Goal: Find specific page/section: Find specific page/section

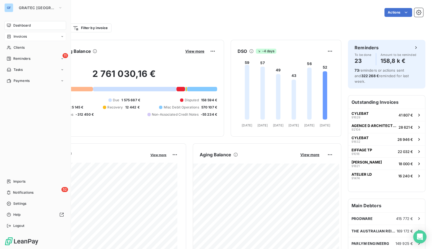
click at [25, 38] on span "Invoices" at bounding box center [20, 36] width 13 height 5
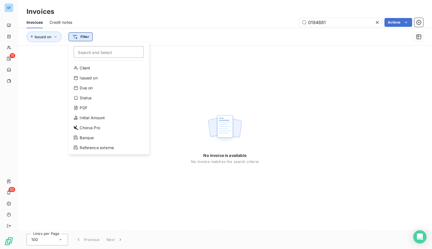
click at [70, 33] on html "GF 11 52 Invoices Invoices Credit notes 0194881 Actions Issued on Filter Search…" at bounding box center [216, 124] width 432 height 249
click at [92, 88] on div "Due on" at bounding box center [108, 88] width 77 height 9
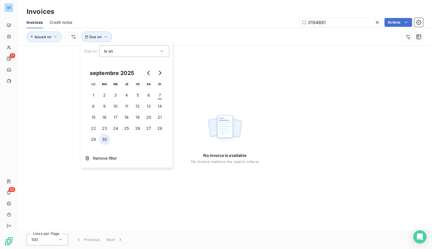
click at [105, 142] on button "30" at bounding box center [104, 139] width 11 height 11
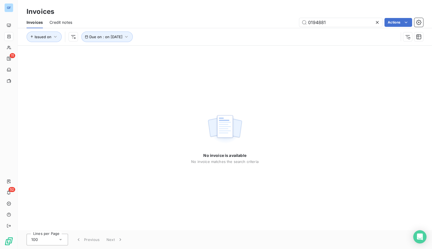
drag, startPoint x: 318, startPoint y: 121, endPoint x: 383, endPoint y: 44, distance: 100.5
click at [327, 116] on div "No invoice is available No invoice matches the search criteria" at bounding box center [225, 138] width 414 height 185
drag, startPoint x: 377, startPoint y: 21, endPoint x: 377, endPoint y: 24, distance: 3.0
click at [377, 24] on icon at bounding box center [378, 23] width 6 height 6
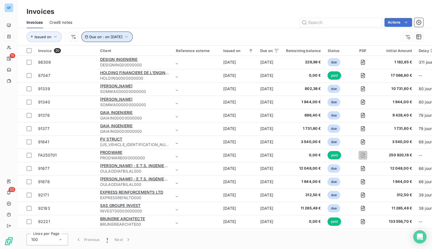
click at [129, 40] on button "Due on : on [DATE]" at bounding box center [106, 37] width 51 height 11
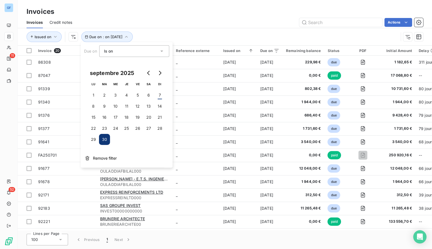
click at [163, 50] on icon at bounding box center [162, 51] width 6 height 6
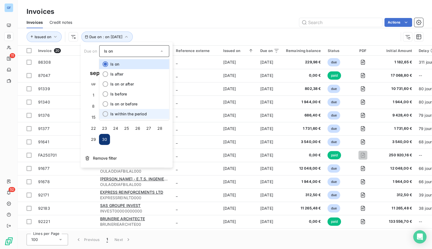
click at [103, 113] on div at bounding box center [106, 114] width 6 height 6
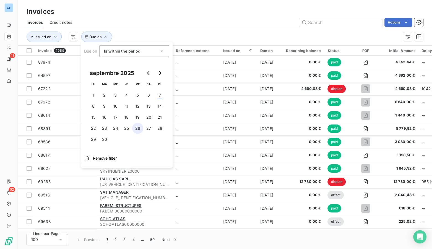
click at [137, 129] on button "26" at bounding box center [137, 128] width 11 height 11
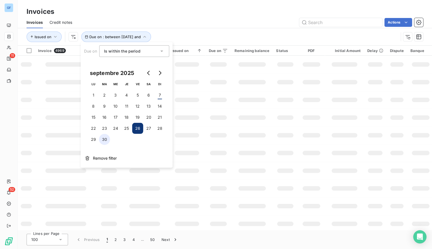
click at [103, 140] on button "30" at bounding box center [104, 139] width 11 height 11
click at [241, 18] on div "Actions" at bounding box center [251, 22] width 344 height 9
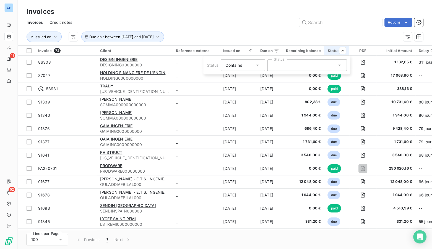
click at [271, 66] on div at bounding box center [307, 65] width 80 height 12
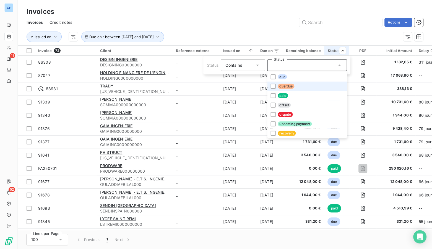
click at [274, 90] on li "overdue" at bounding box center [307, 86] width 80 height 9
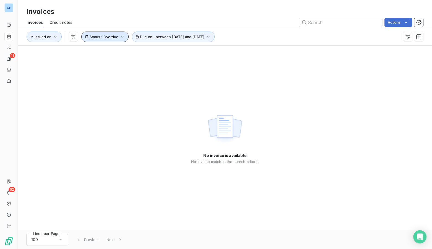
click at [116, 38] on span "Status : Overdue" at bounding box center [104, 37] width 29 height 4
click at [211, 50] on div "overdue" at bounding box center [185, 51] width 80 height 12
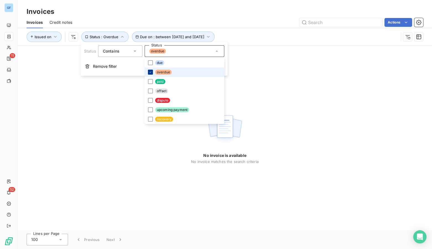
click at [149, 72] on icon at bounding box center [150, 72] width 3 height 3
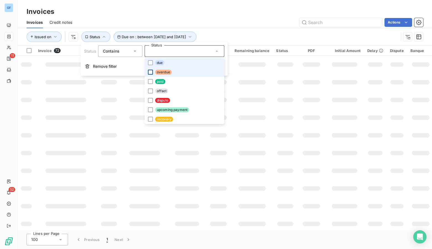
click at [148, 65] on li "due" at bounding box center [185, 62] width 80 height 9
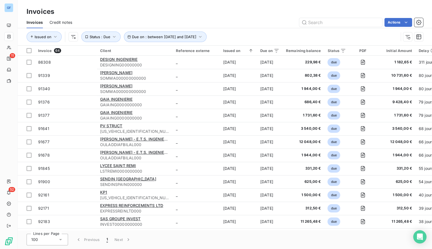
click at [249, 20] on div "Actions" at bounding box center [251, 22] width 344 height 9
click at [317, 51] on div "Remaining balance" at bounding box center [303, 50] width 35 height 4
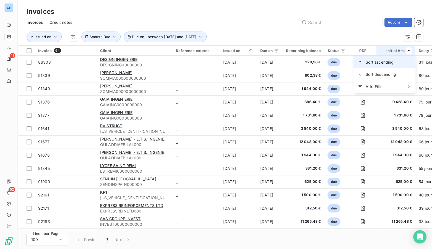
click at [390, 64] on span "Sort ascending" at bounding box center [380, 62] width 28 height 6
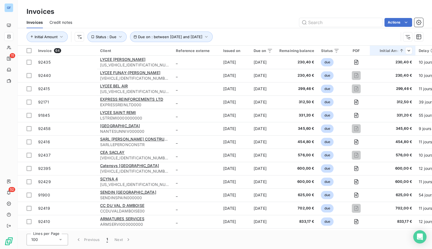
click at [403, 52] on icon at bounding box center [402, 51] width 6 height 6
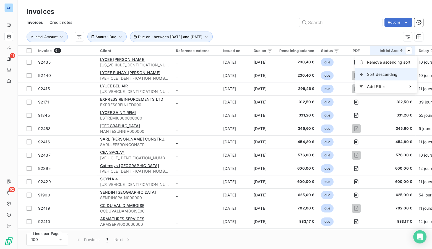
click at [379, 73] on span "Sort descending" at bounding box center [382, 75] width 30 height 6
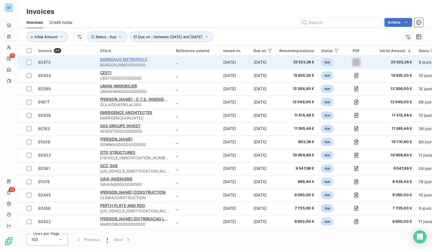
click at [126, 60] on span "BORDEAUX METROPOLE" at bounding box center [123, 59] width 47 height 5
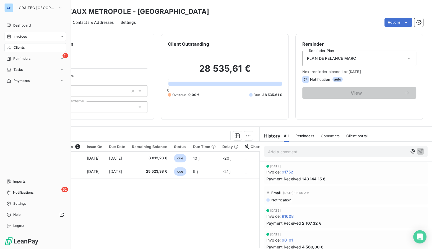
click at [16, 37] on span "Invoices" at bounding box center [20, 36] width 13 height 5
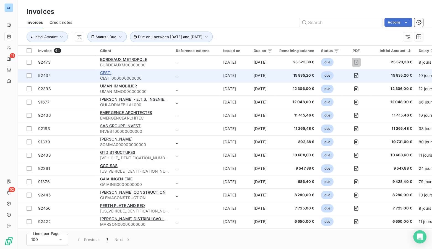
click at [102, 74] on span "CESTI" at bounding box center [105, 72] width 11 height 5
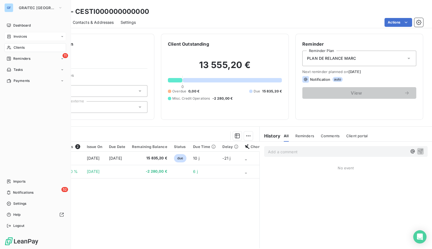
click at [26, 34] on span "Invoices" at bounding box center [20, 36] width 13 height 5
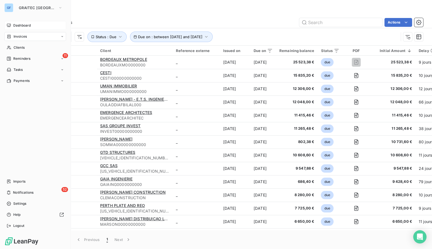
click at [20, 26] on span "Dashboard" at bounding box center [21, 25] width 17 height 5
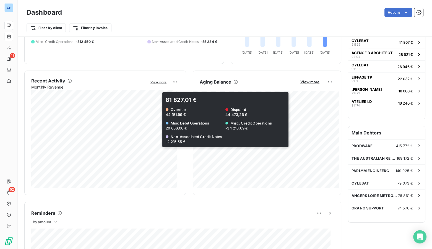
scroll to position [76, 0]
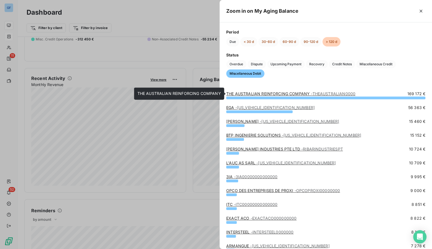
click at [279, 94] on link "THE AUSTRALIAN REINFORCING COMPANY - THEAUSTRALIAN0000" at bounding box center [290, 93] width 129 height 5
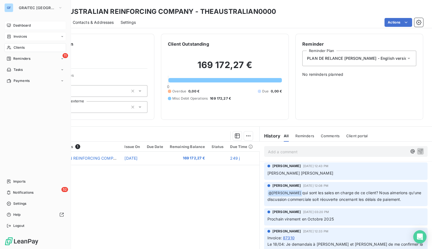
click at [23, 22] on div "Dashboard" at bounding box center [35, 25] width 62 height 9
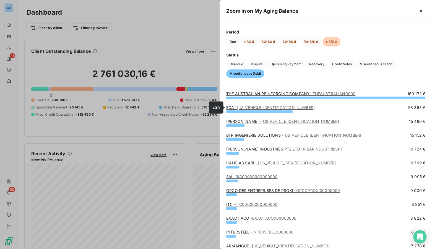
click at [243, 108] on span "- [US_VEHICLE_IDENTIFICATION_NUMBER]" at bounding box center [274, 107] width 79 height 5
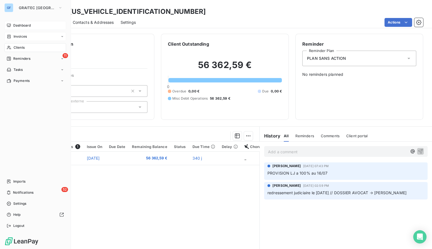
click at [26, 26] on span "Dashboard" at bounding box center [21, 25] width 17 height 5
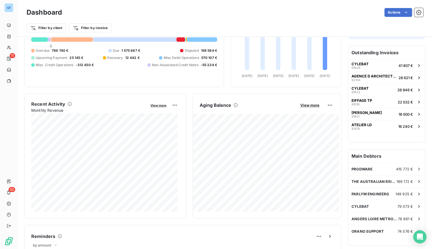
scroll to position [50, 0]
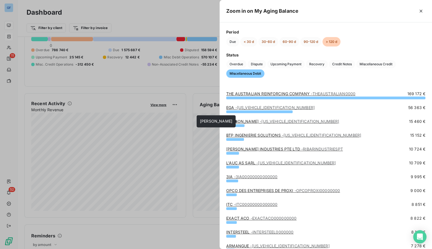
click at [242, 121] on link "[PERSON_NAME] - [US_VEHICLE_IDENTIFICATION_NUMBER]" at bounding box center [282, 121] width 113 height 5
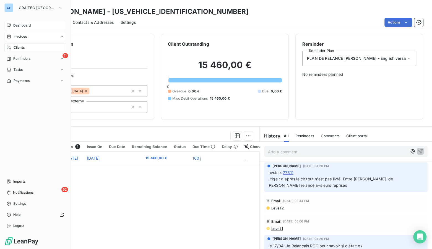
click at [21, 27] on span "Dashboard" at bounding box center [21, 25] width 17 height 5
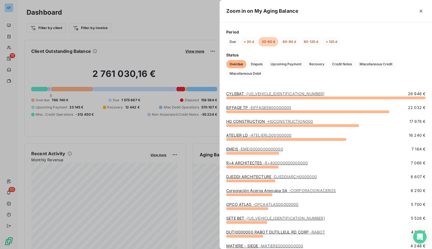
click at [259, 95] on span "- [US_VEHICLE_IDENTIFICATION_NUMBER]" at bounding box center [284, 93] width 79 height 5
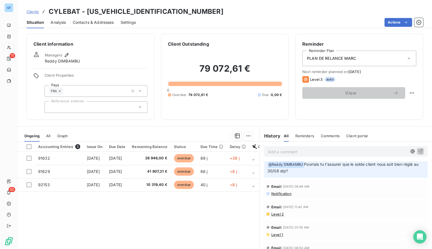
scroll to position [100, 0]
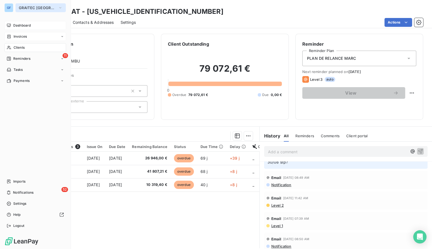
click at [24, 8] on span "GRAITEC [GEOGRAPHIC_DATA]" at bounding box center [37, 8] width 37 height 4
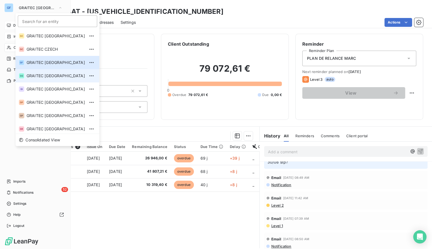
click at [39, 73] on span "GRAITEC [GEOGRAPHIC_DATA]" at bounding box center [56, 76] width 58 height 6
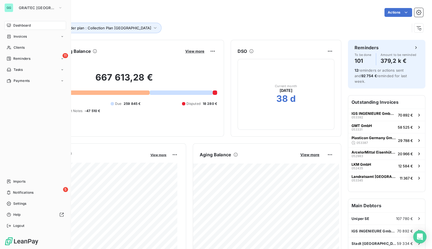
click at [24, 176] on div "Dashboard Invoices Clients 11 Reminders Tasks Payments Imports 5 Notifications …" at bounding box center [35, 125] width 62 height 209
click at [23, 177] on div "Imports" at bounding box center [35, 181] width 62 height 9
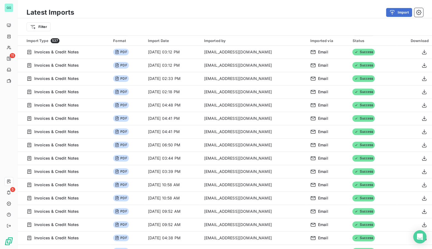
scroll to position [855, 0]
